Goal: Information Seeking & Learning: Understand process/instructions

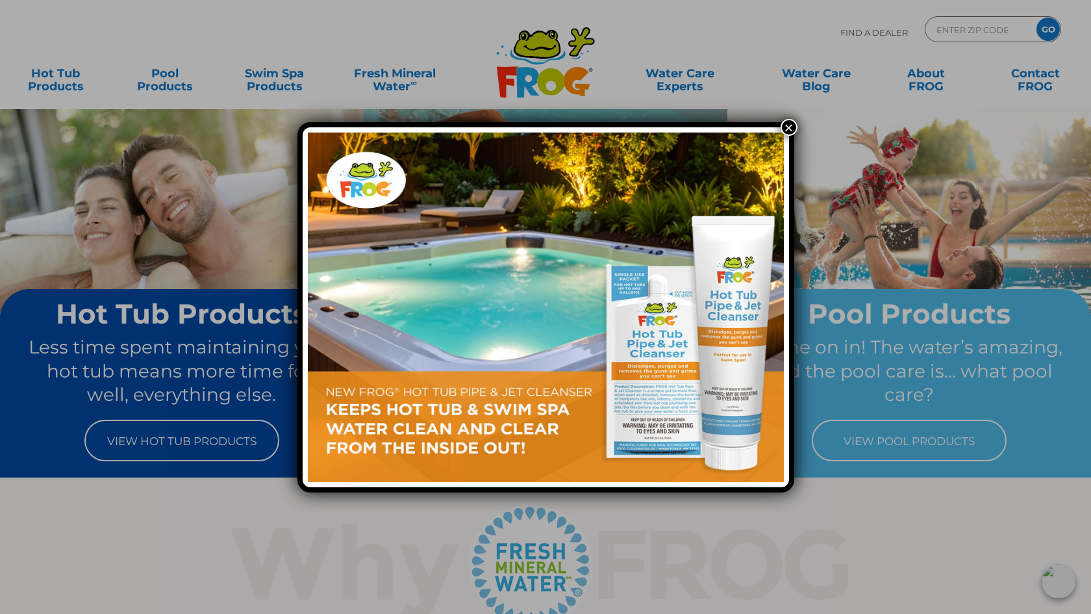
click at [789, 125] on button "×" at bounding box center [789, 127] width 17 height 17
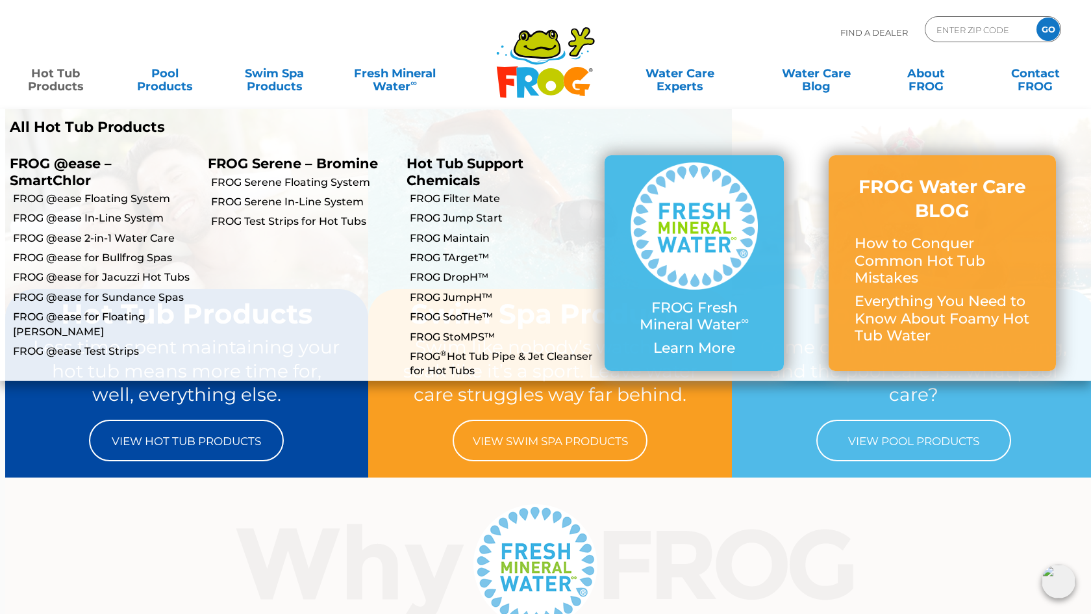
click at [49, 75] on link "Hot Tub Products" at bounding box center [55, 73] width 85 height 26
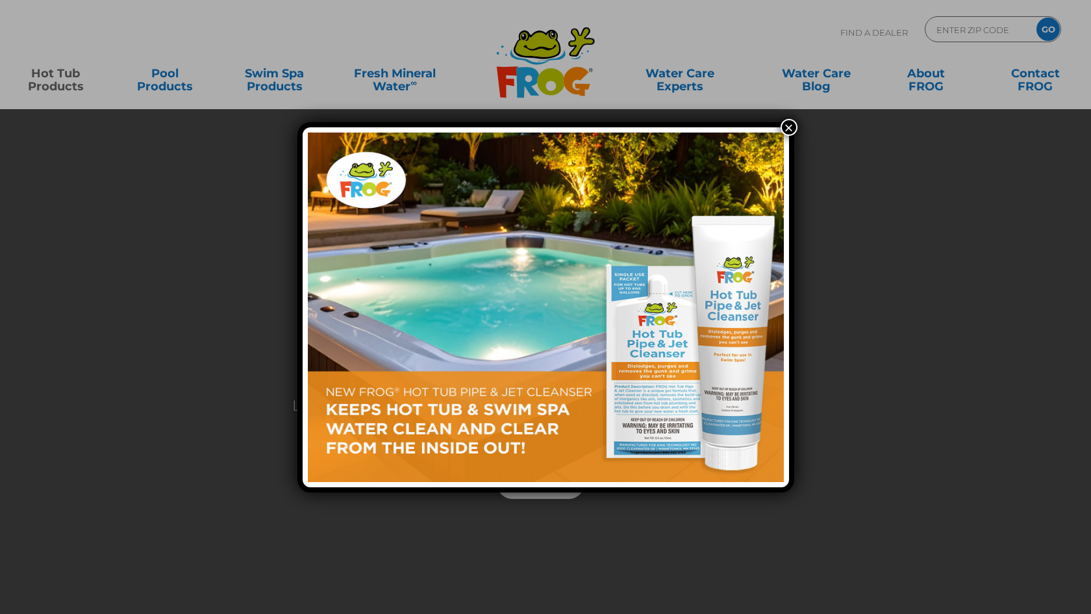
click at [789, 129] on button "×" at bounding box center [789, 127] width 17 height 17
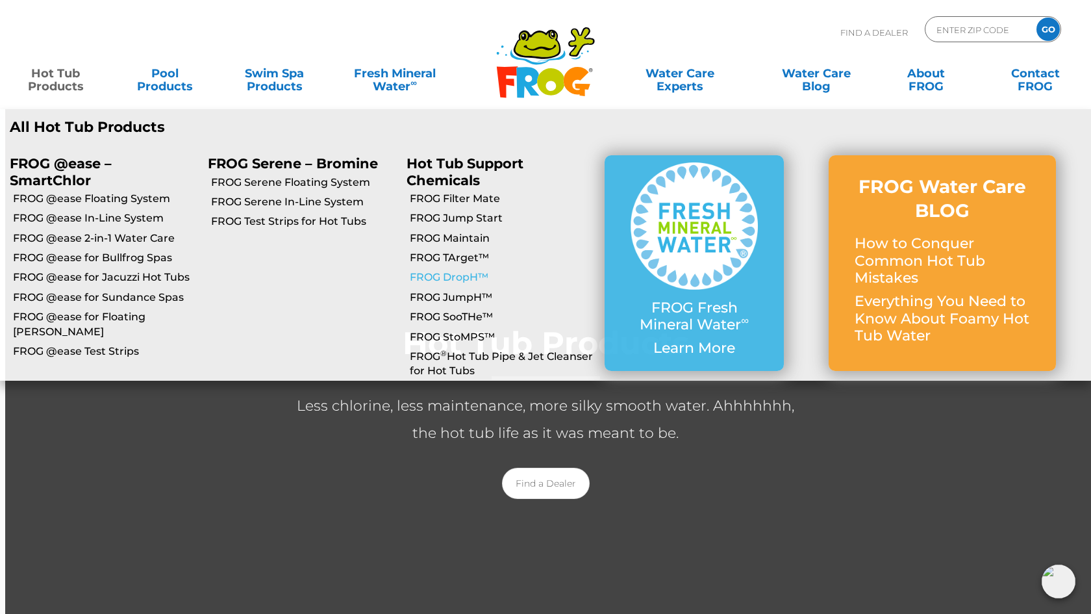
click at [472, 279] on link "FROG DropH™" at bounding box center [502, 277] width 185 height 14
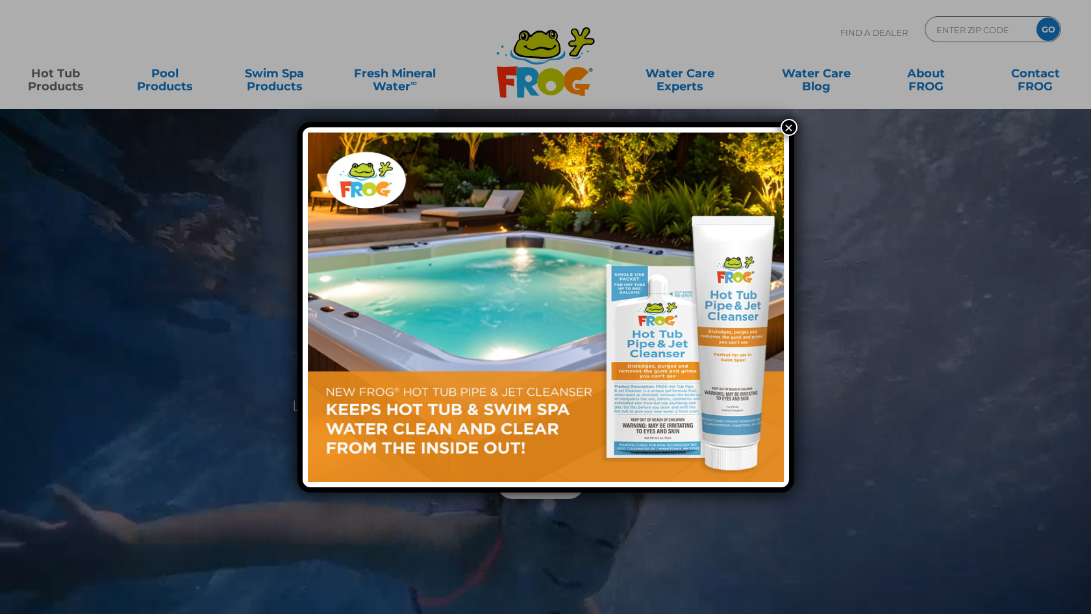
click at [789, 129] on button "×" at bounding box center [789, 127] width 17 height 17
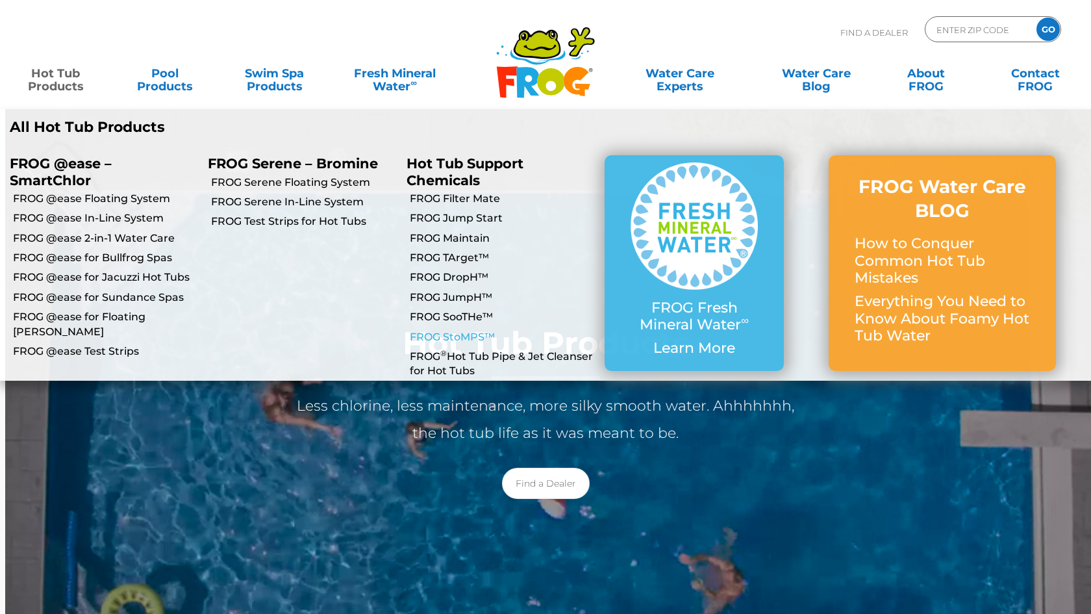
click at [470, 332] on link "FROG StoMPS™" at bounding box center [502, 337] width 185 height 14
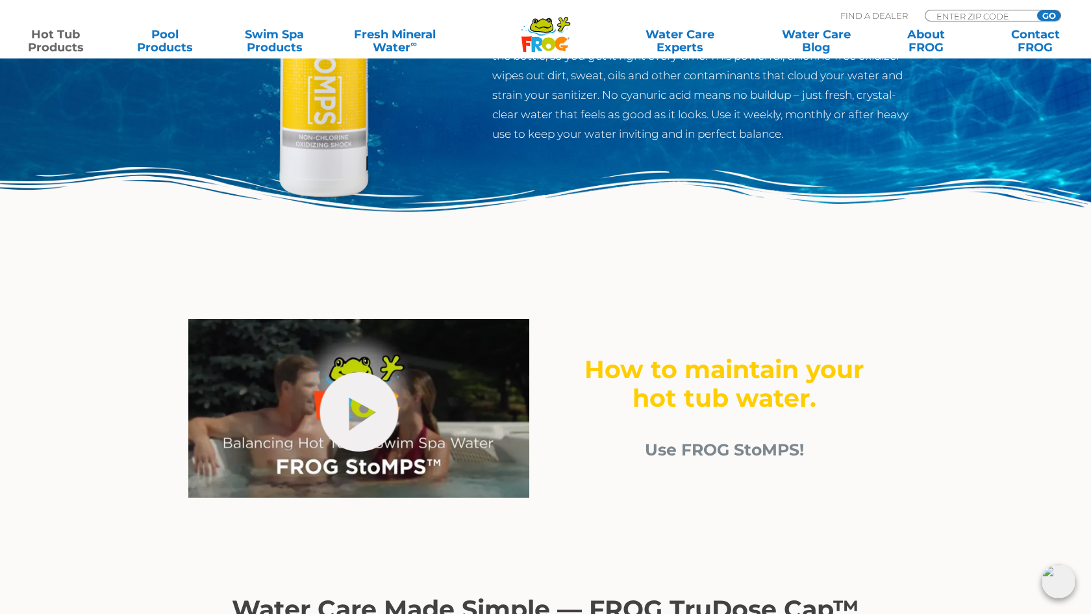
scroll to position [249, 0]
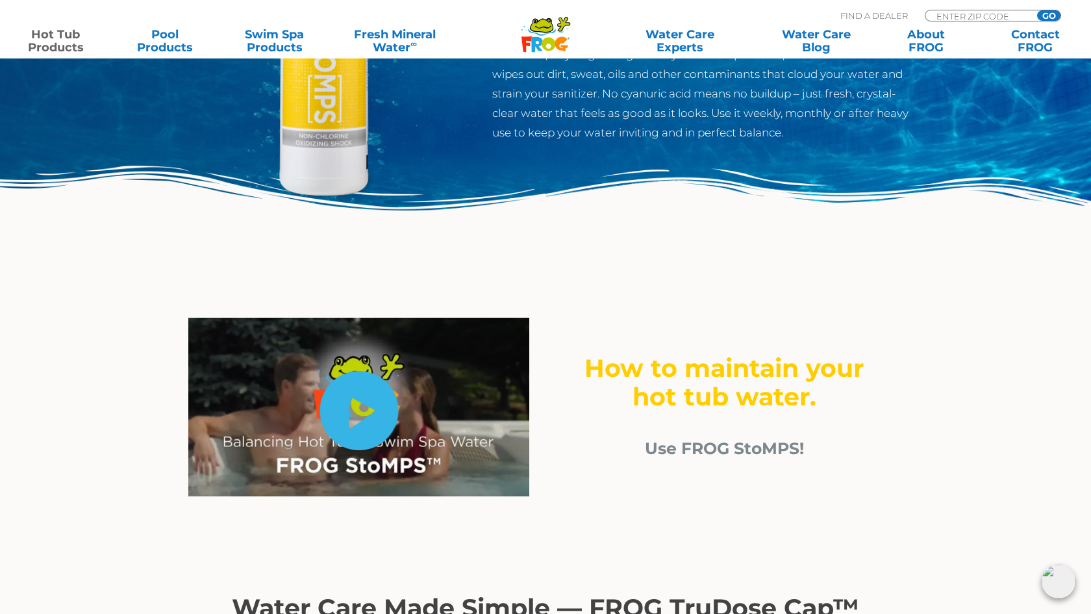
click at [370, 397] on link "hide-me" at bounding box center [359, 410] width 79 height 79
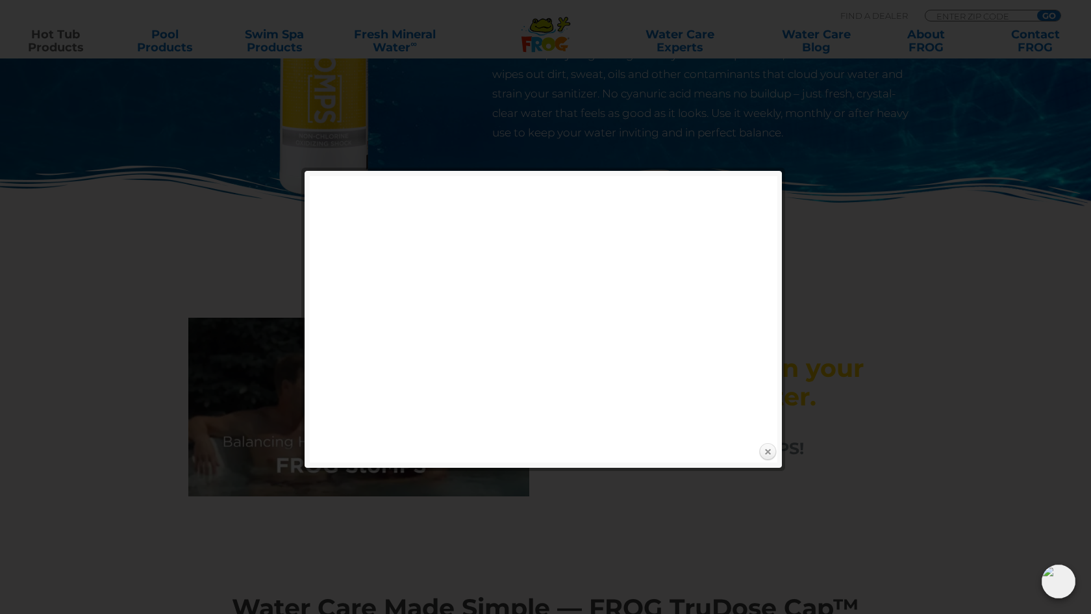
click at [765, 451] on link "Close" at bounding box center [767, 451] width 19 height 19
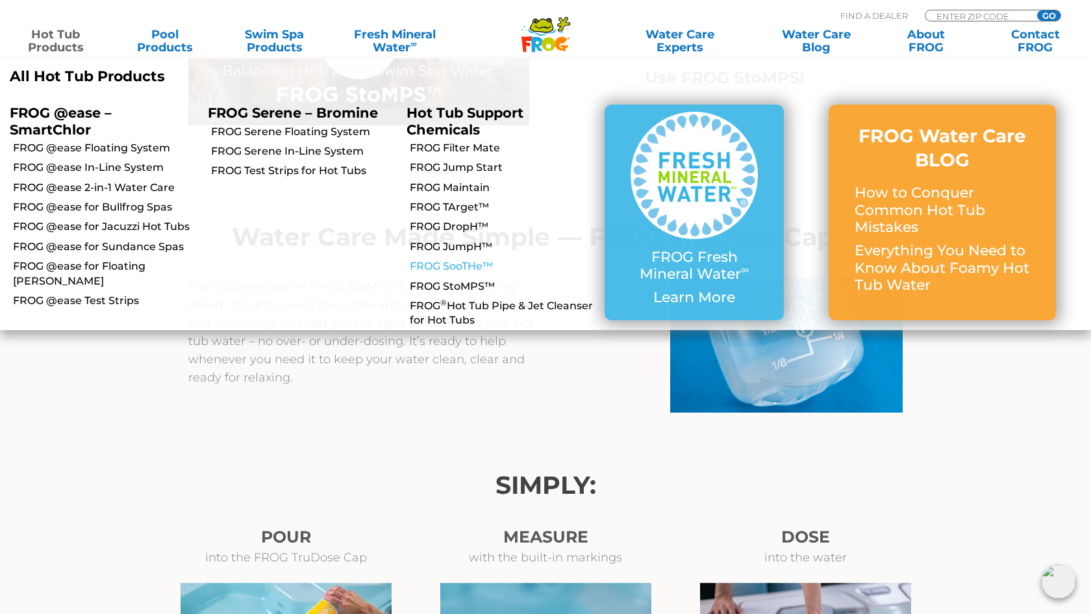
click at [463, 266] on link "FROG SooTHe™" at bounding box center [502, 266] width 185 height 14
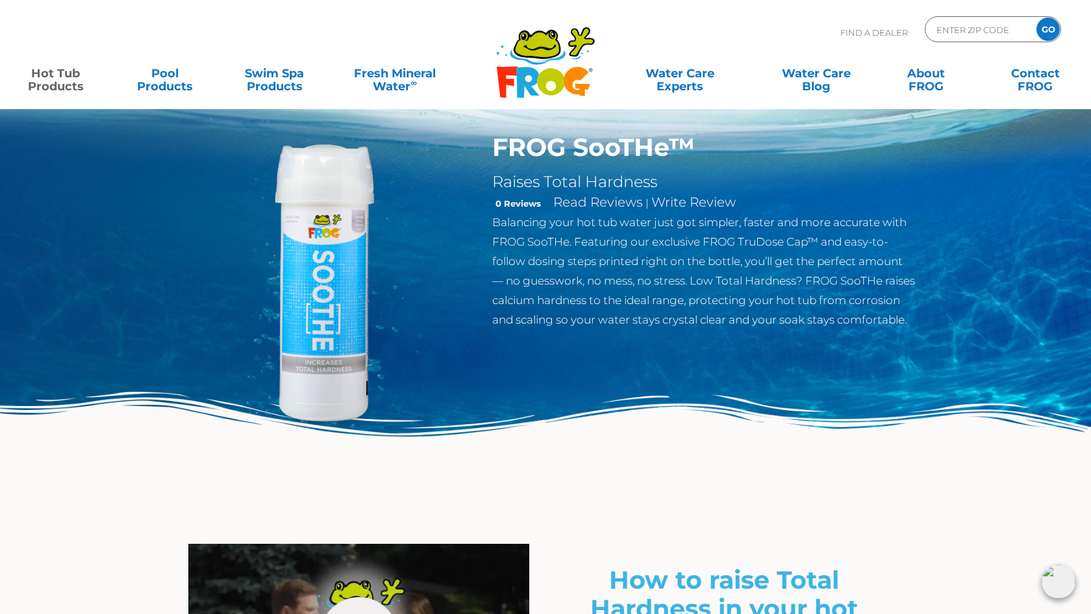
scroll to position [23, 0]
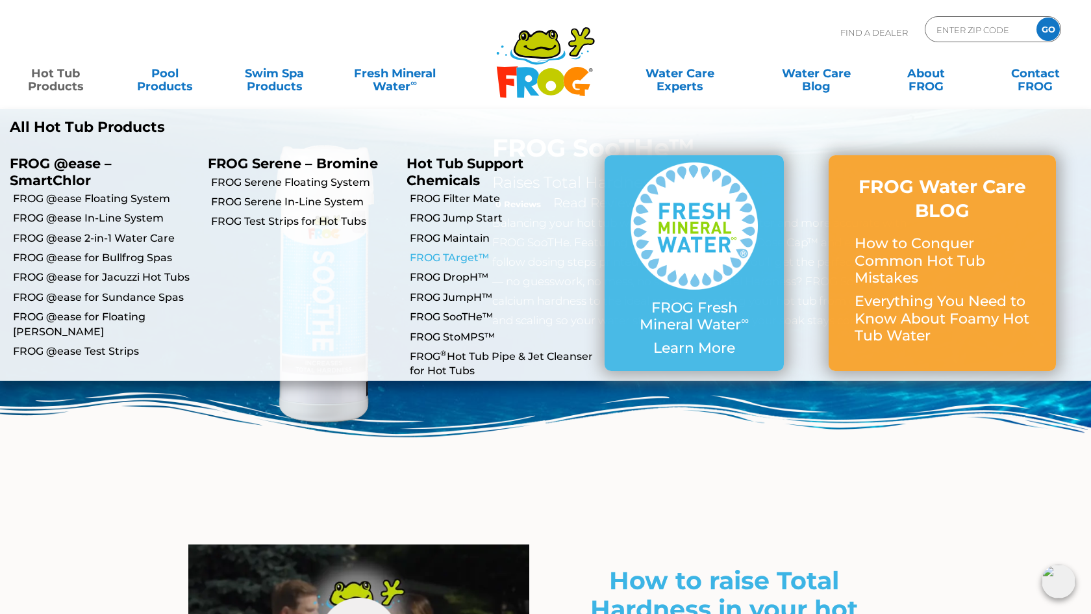
click at [457, 262] on link "FROG TArget™" at bounding box center [502, 258] width 185 height 14
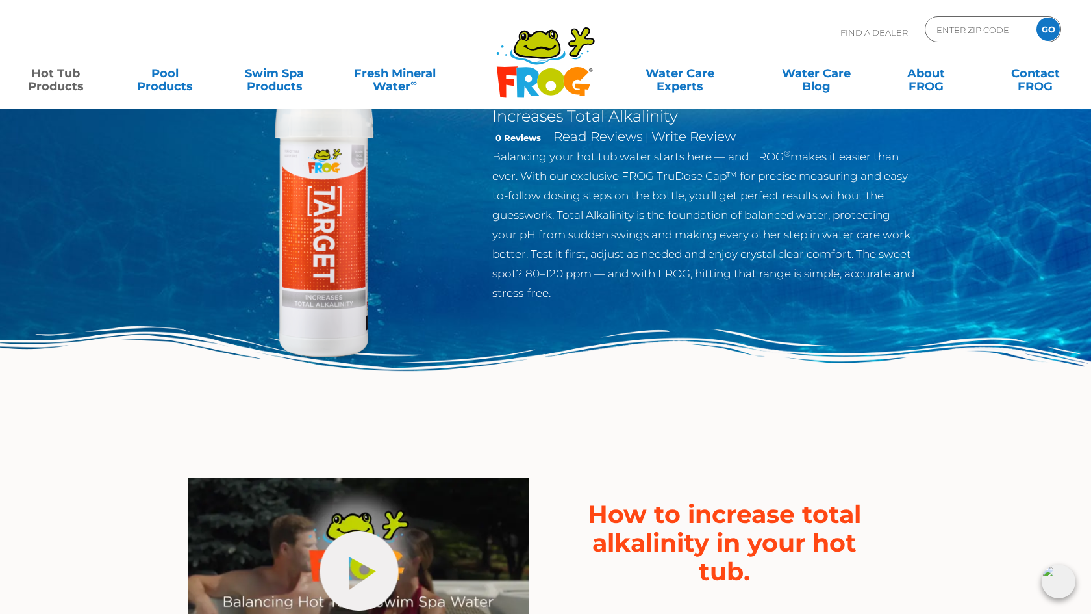
scroll to position [89, 0]
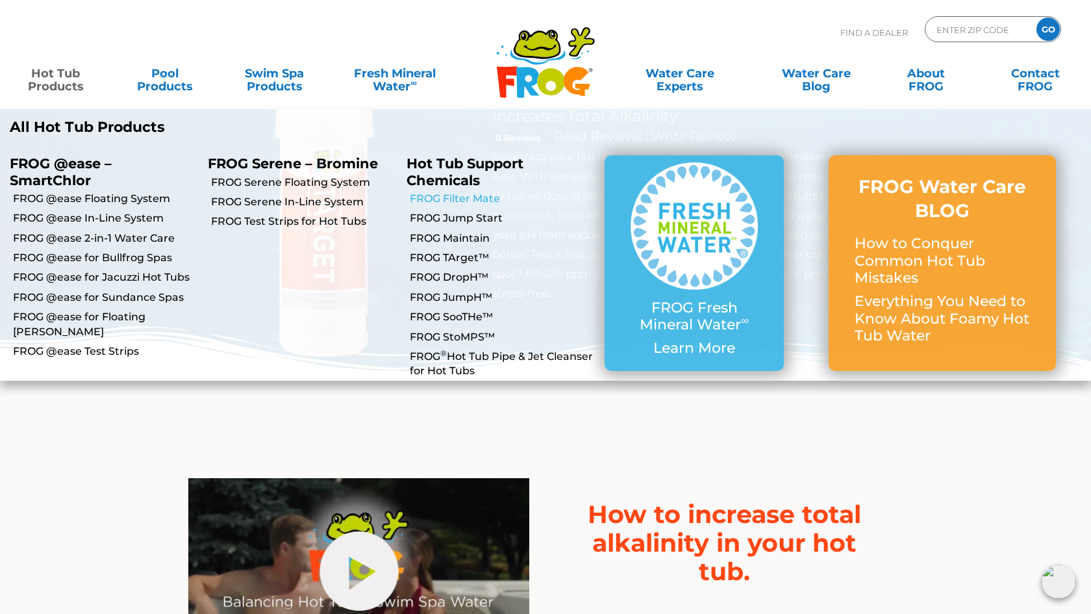
click at [485, 199] on link "FROG Filter Mate" at bounding box center [502, 199] width 185 height 14
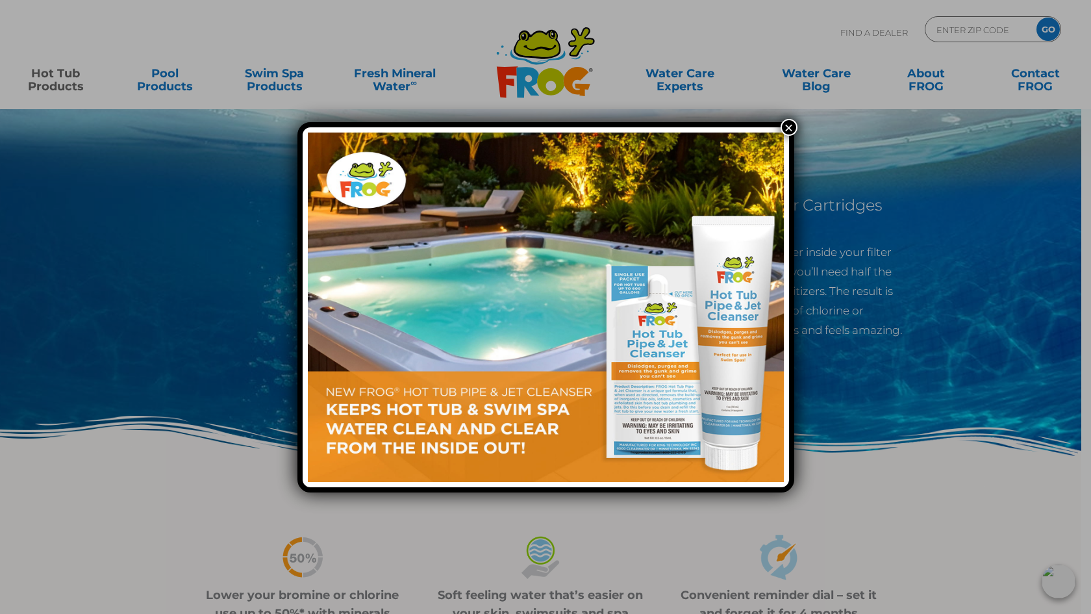
click at [788, 121] on button "×" at bounding box center [789, 127] width 17 height 17
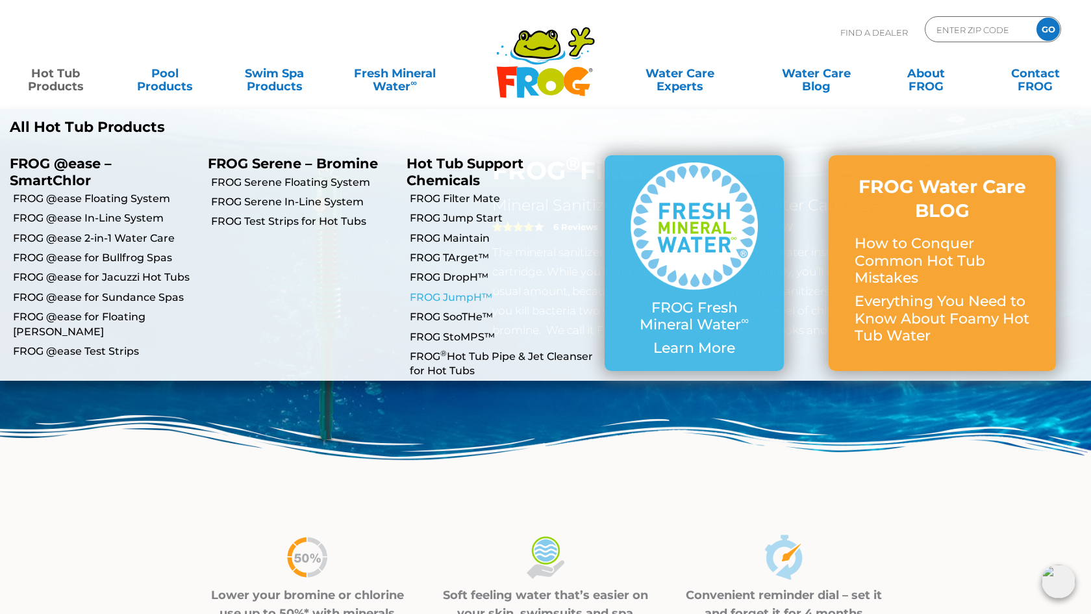
click at [463, 294] on link "FROG JumpH™" at bounding box center [502, 297] width 185 height 14
click at [468, 338] on link "FROG StoMPS™" at bounding box center [502, 337] width 185 height 14
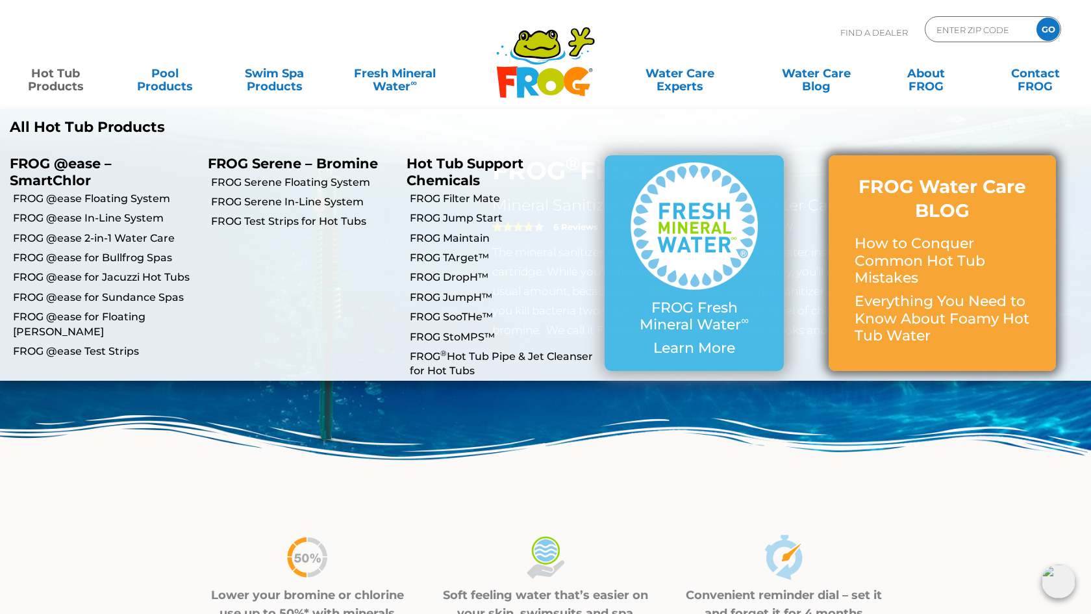
click at [946, 247] on p "How to Conquer Common Hot Tub Mistakes" at bounding box center [942, 260] width 175 height 51
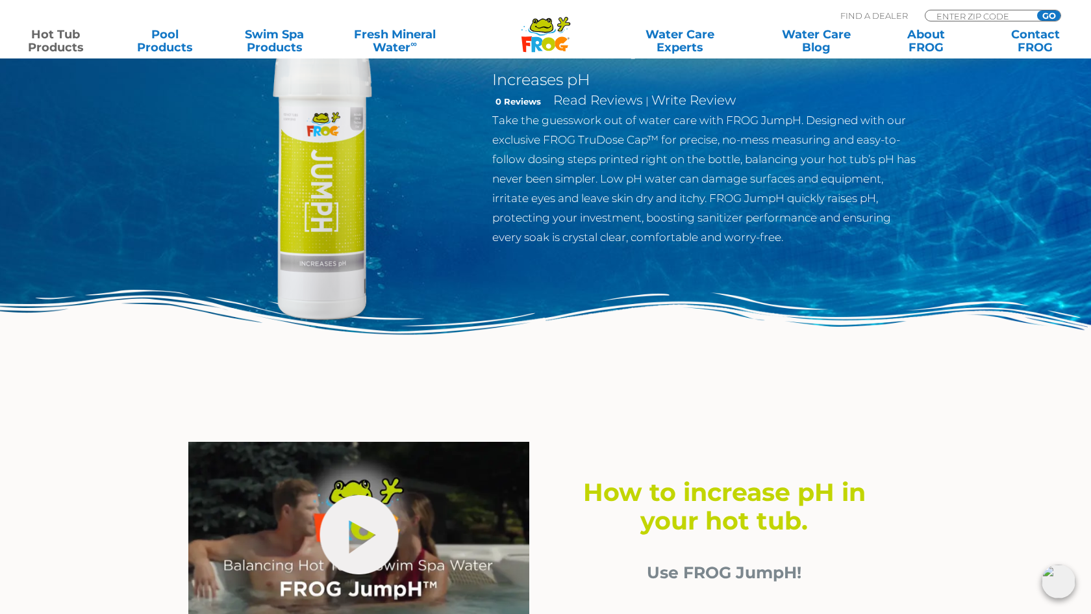
scroll to position [125, 0]
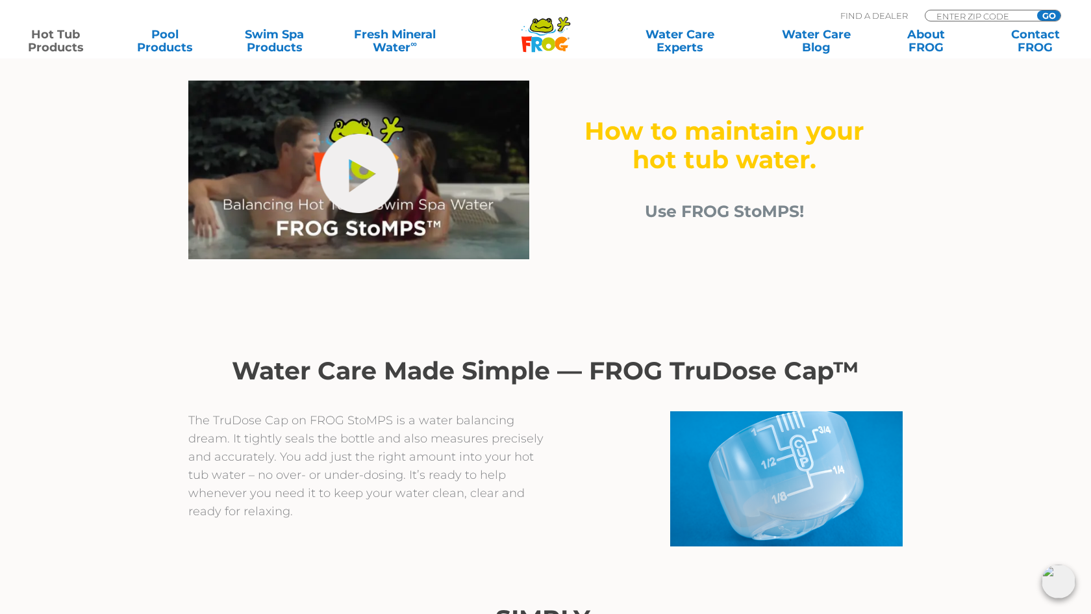
scroll to position [495, 0]
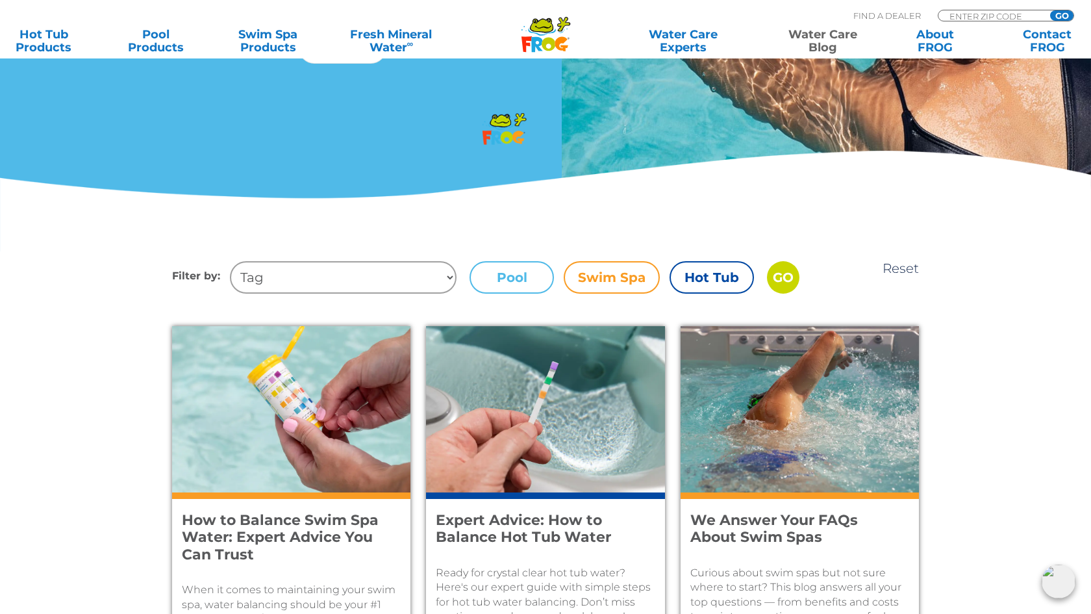
scroll to position [298, 0]
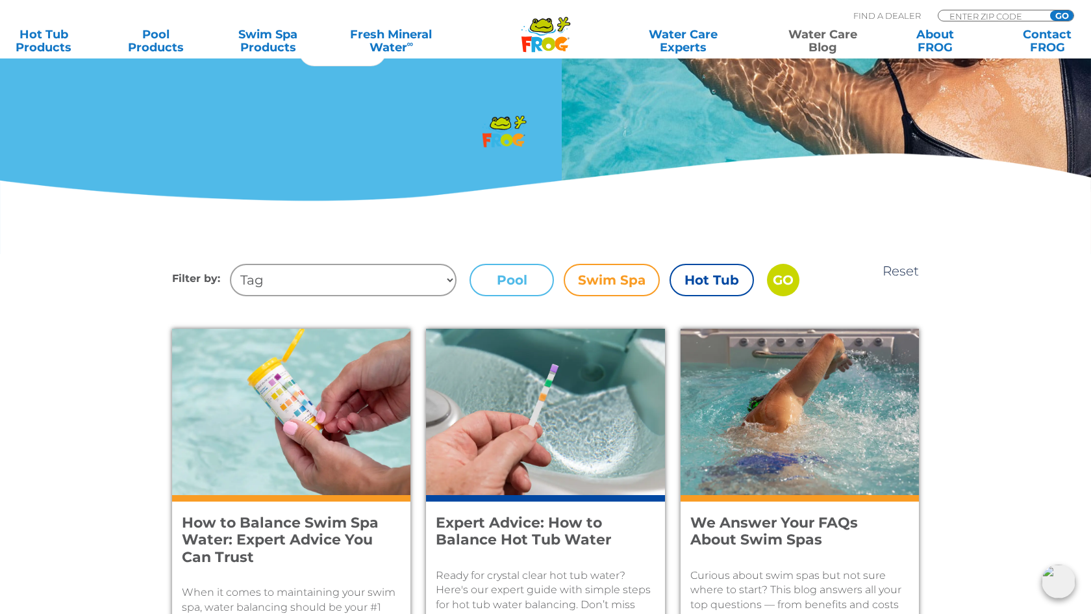
click at [614, 287] on label "Swim Spa" at bounding box center [612, 280] width 96 height 32
click at [0, 0] on input "Swim Spa" at bounding box center [0, 0] width 0 height 0
click at [718, 288] on label "Hot Tub" at bounding box center [712, 280] width 84 height 32
click at [0, 0] on input "Hot Tub" at bounding box center [0, 0] width 0 height 0
click at [785, 277] on input "GO" at bounding box center [783, 280] width 32 height 32
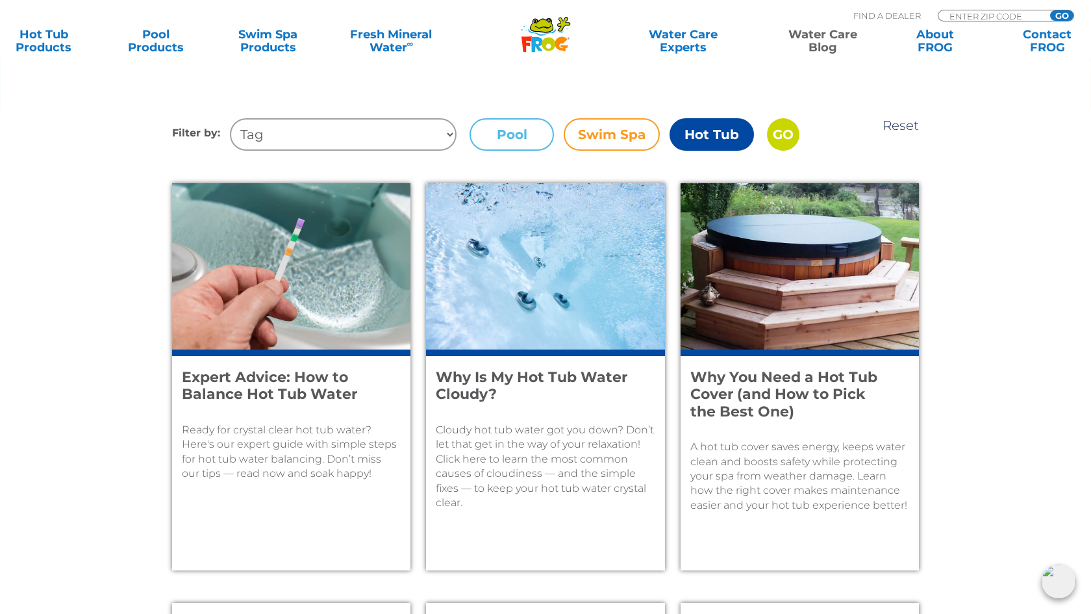
scroll to position [451, 0]
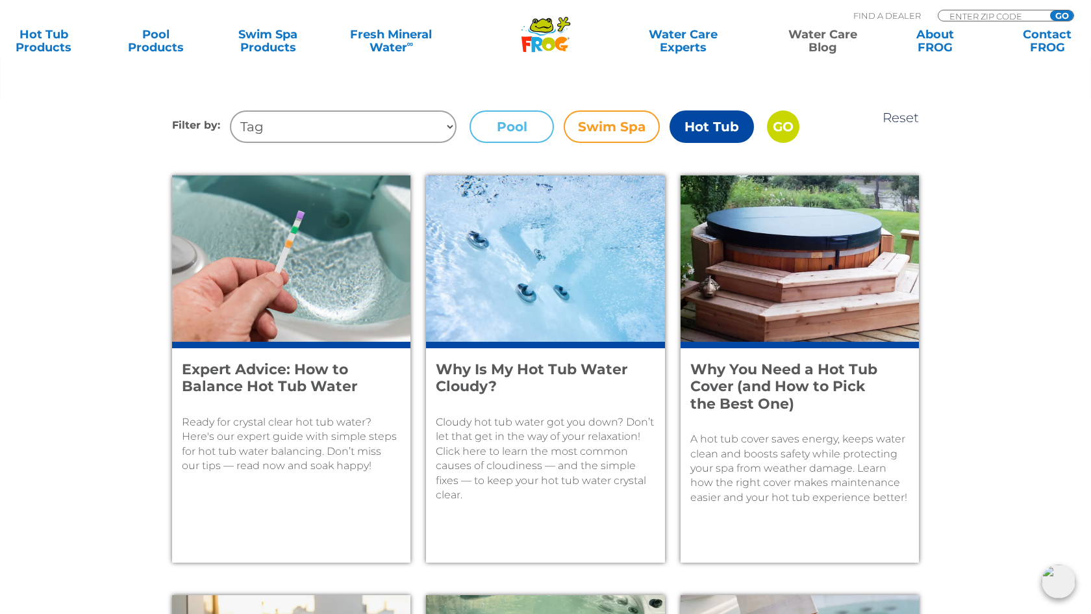
click at [294, 383] on h4 "Expert Advice: How to Balance Hot Tub Water" at bounding box center [282, 378] width 201 height 34
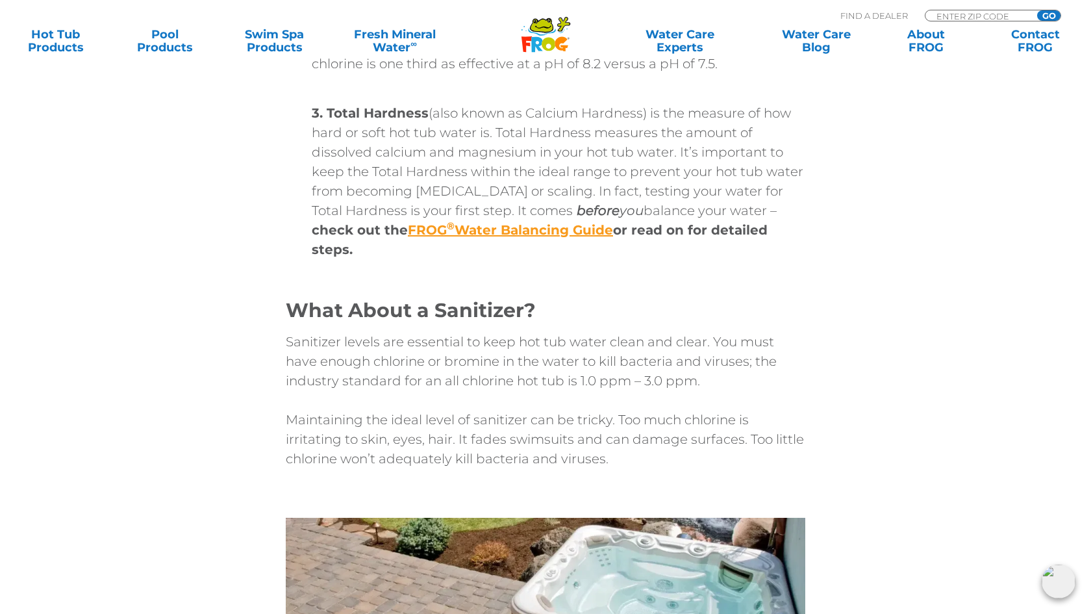
click at [487, 229] on strong "FROG ® Water Balancing Guide" at bounding box center [510, 230] width 205 height 16
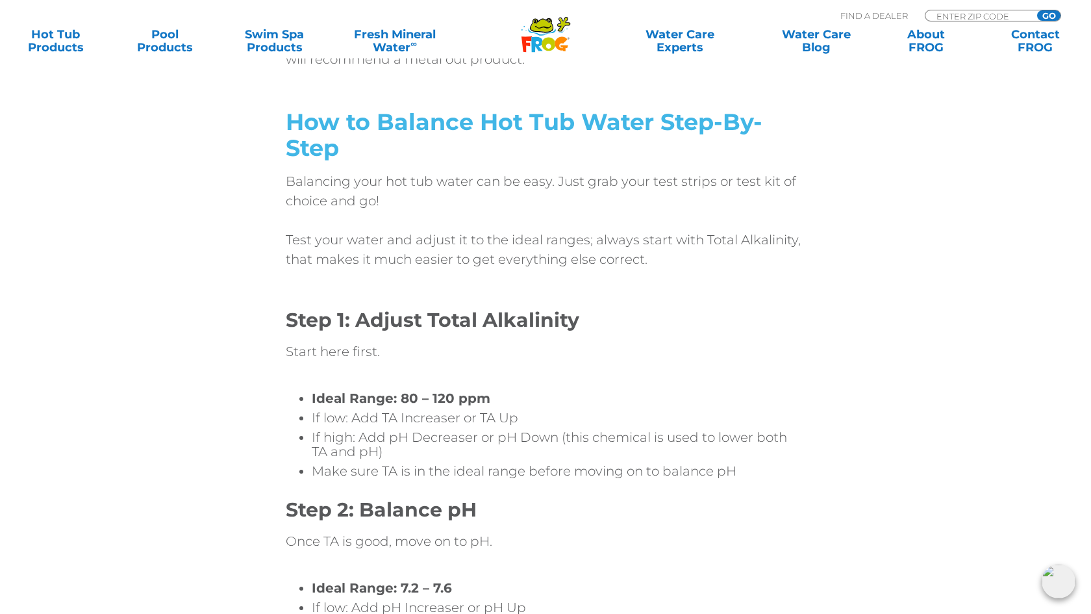
scroll to position [3256, 0]
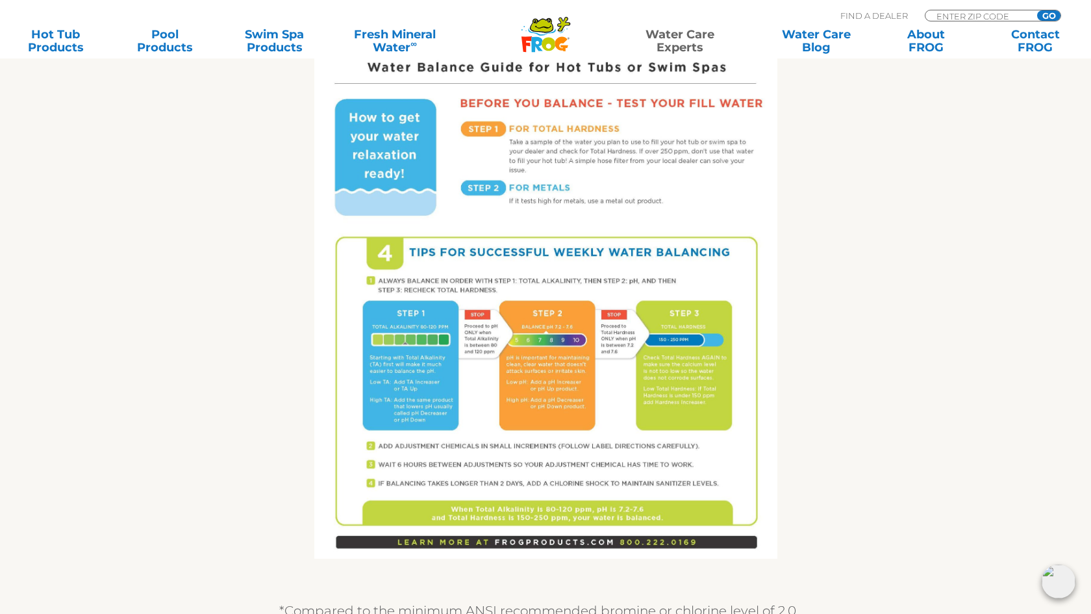
scroll to position [737, 0]
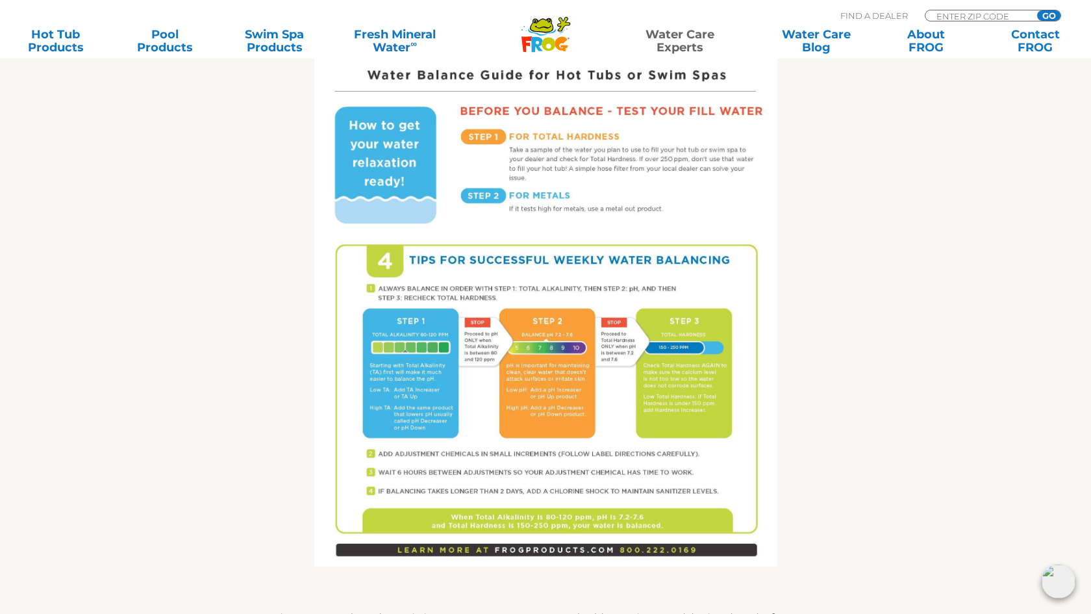
click at [574, 320] on img at bounding box center [545, 267] width 463 height 600
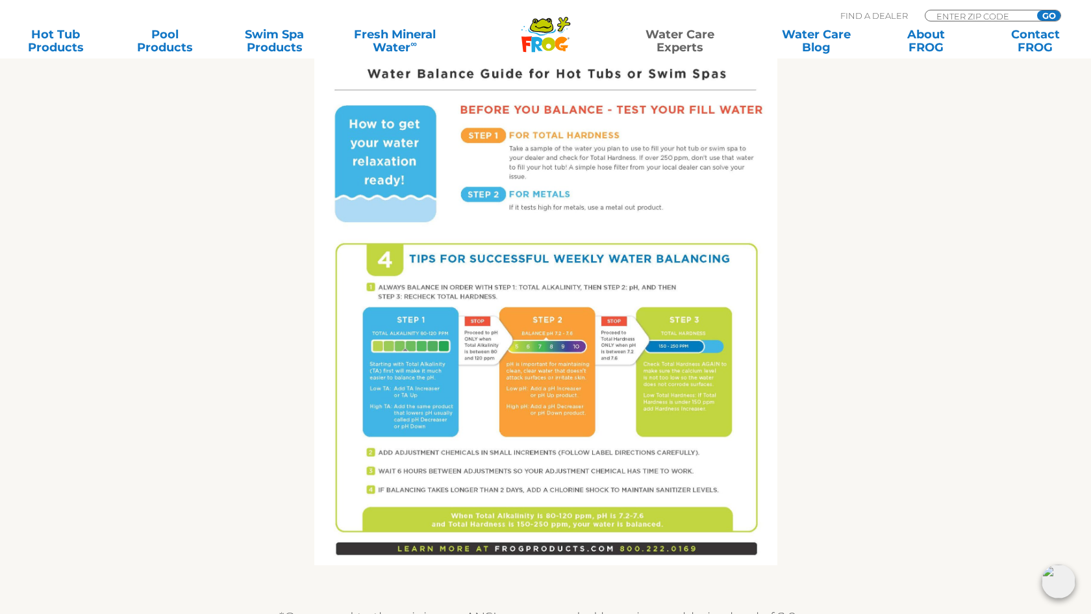
scroll to position [741, 0]
